Goal: Navigation & Orientation: Find specific page/section

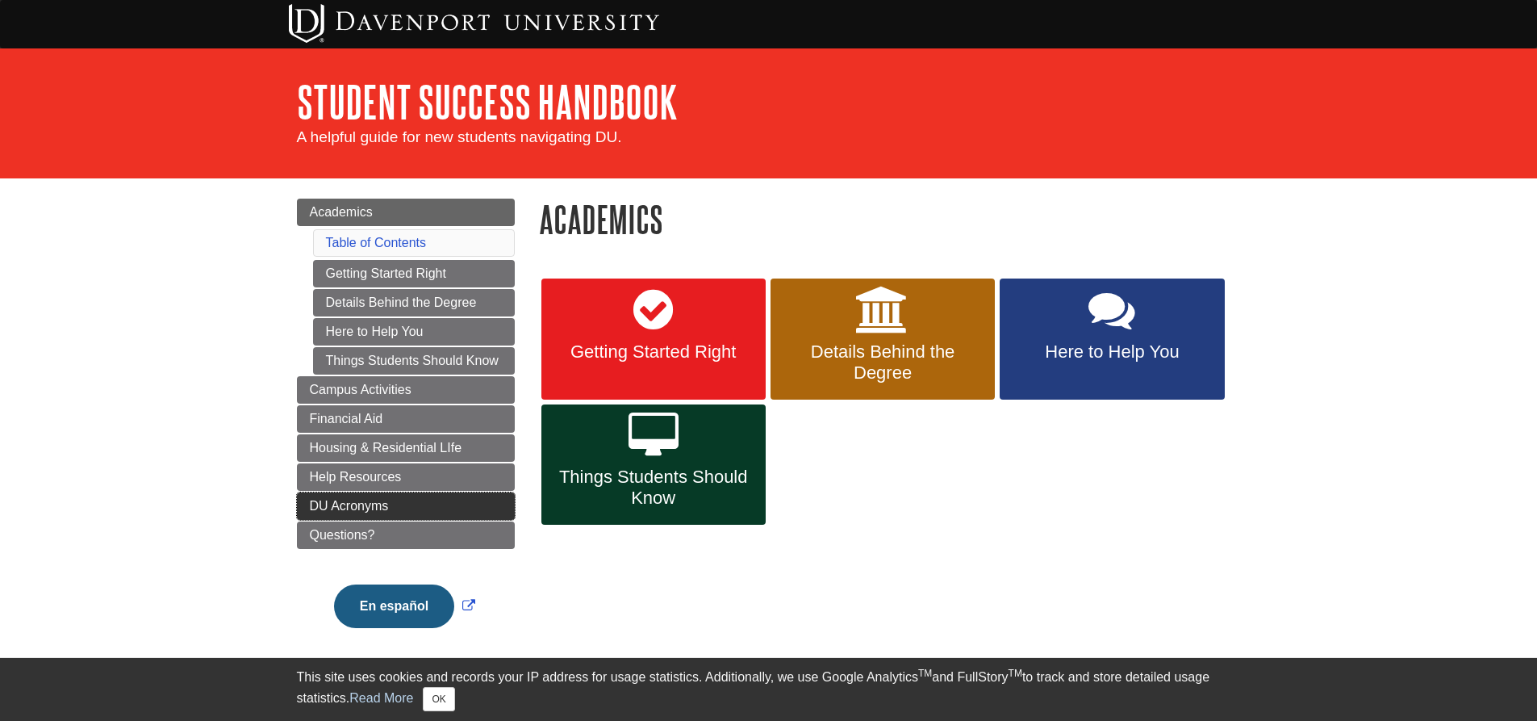
click at [459, 506] on link "DU Acronyms" at bounding box center [406, 505] width 218 height 27
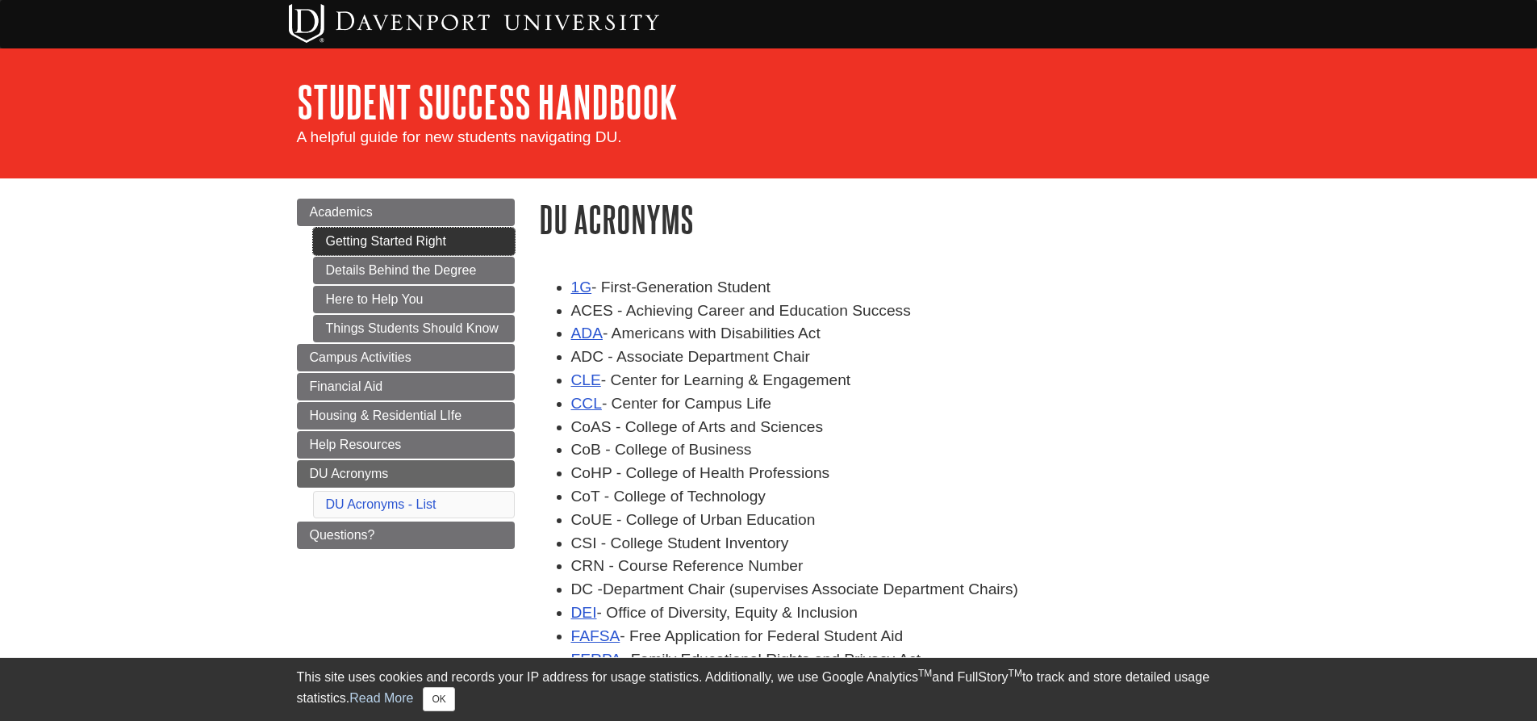
click at [414, 228] on link "Getting Started Right" at bounding box center [414, 241] width 202 height 27
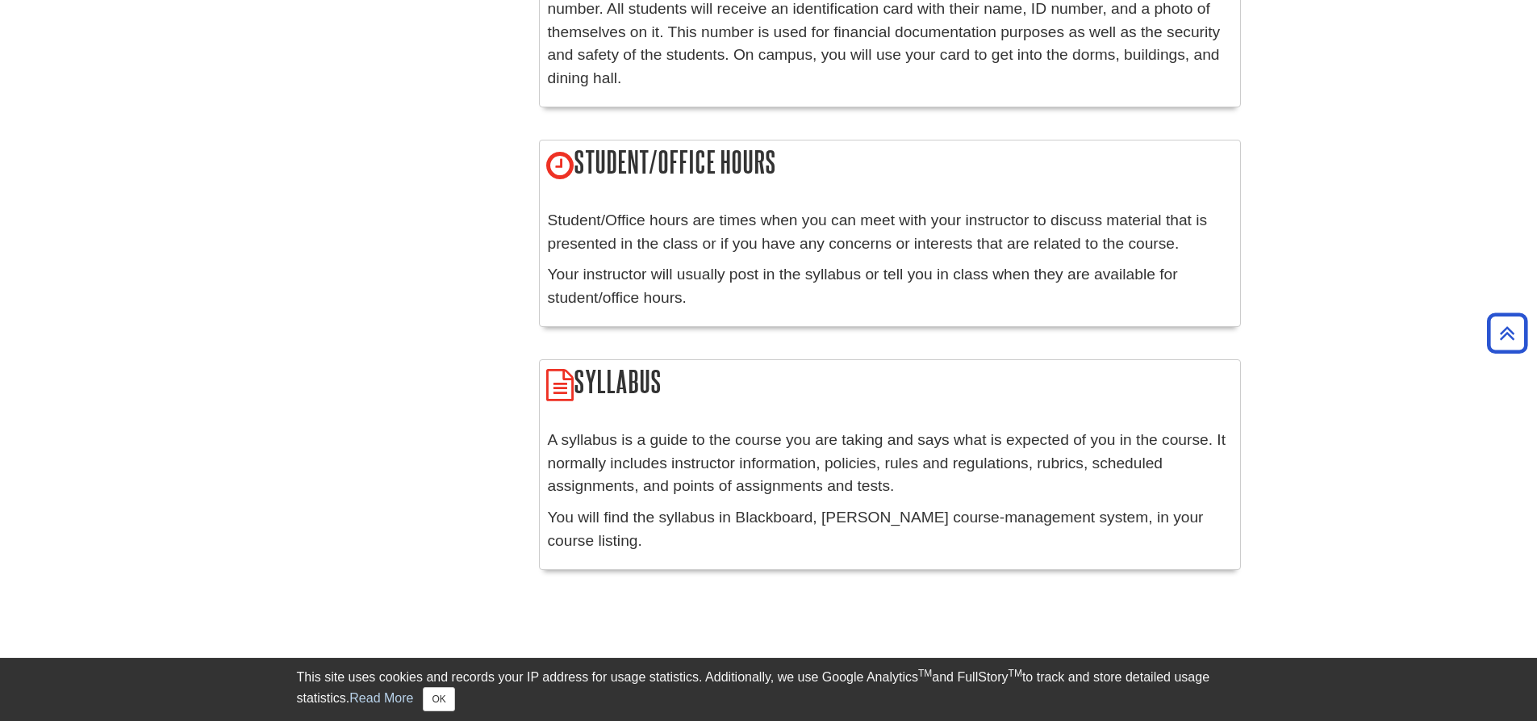
scroll to position [2082, 0]
